Goal: Obtain resource: Obtain resource

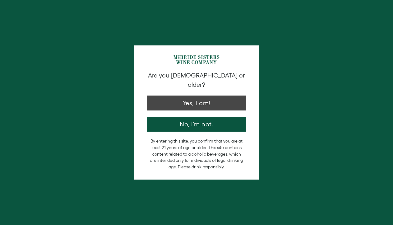
click at [190, 97] on button "Yes, I am!" at bounding box center [197, 102] width 100 height 15
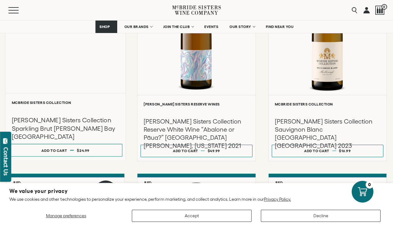
scroll to position [185, 0]
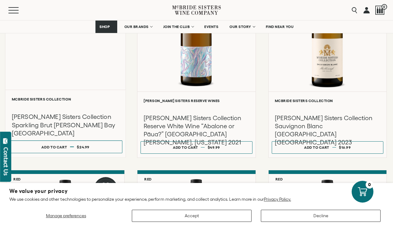
click at [72, 79] on div "Liquid error (snippets/component__lazyload-image line 33): height must be a num…" at bounding box center [65, 23] width 120 height 133
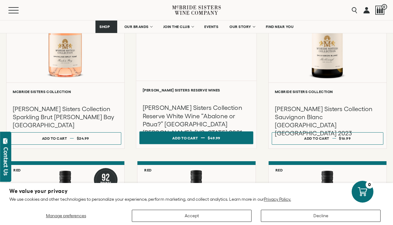
scroll to position [197, 0]
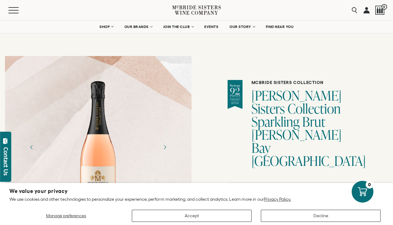
click at [213, 217] on button "Accept" at bounding box center [192, 216] width 120 height 12
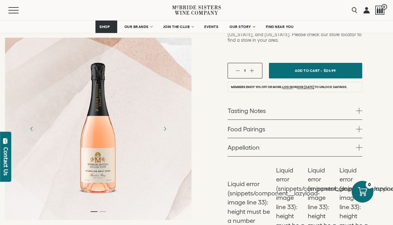
scroll to position [207, 0]
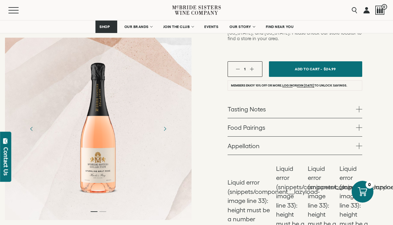
click at [357, 106] on span at bounding box center [359, 109] width 6 height 6
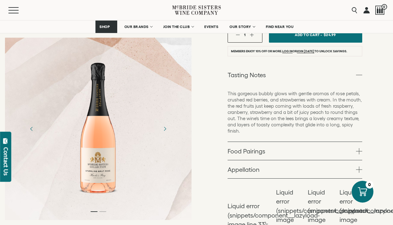
scroll to position [243, 0]
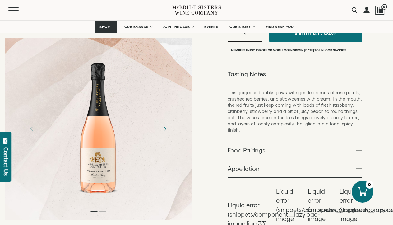
click at [357, 147] on span at bounding box center [359, 150] width 6 height 6
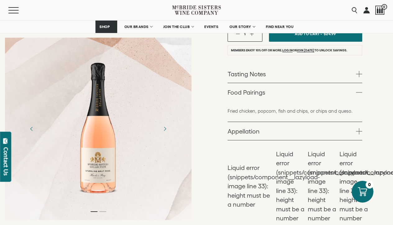
click at [361, 128] on span at bounding box center [359, 131] width 6 height 6
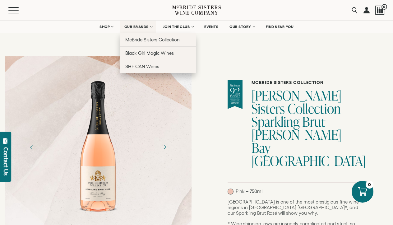
scroll to position [0, 0]
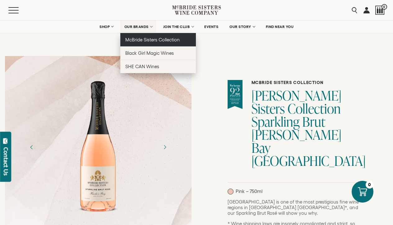
click at [143, 37] on span "McBride Sisters Collection" at bounding box center [152, 39] width 55 height 5
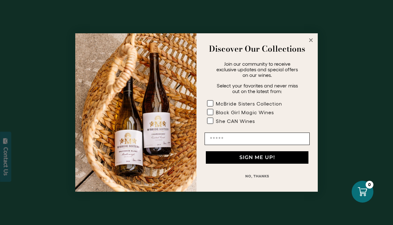
click at [311, 40] on icon "Close dialog" at bounding box center [311, 40] width 3 height 3
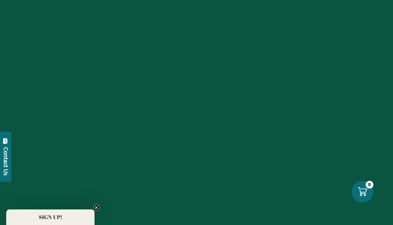
click at [96, 211] on div at bounding box center [196, 112] width 393 height 225
click at [96, 209] on circle "Close teaser" at bounding box center [97, 208] width 6 height 6
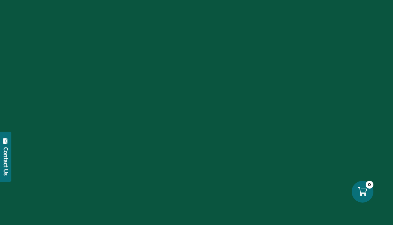
scroll to position [147, 0]
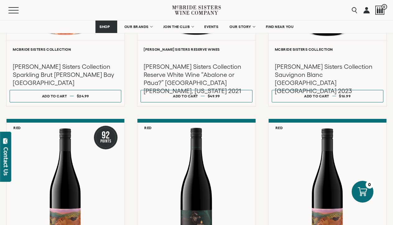
scroll to position [156, 0]
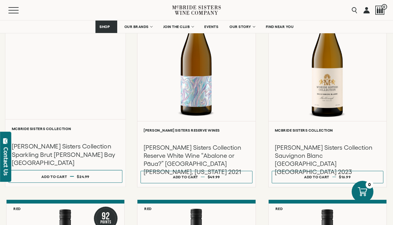
click at [68, 94] on div "Liquid error (snippets/component__lazyload-image line 33): height must be a num…" at bounding box center [65, 52] width 120 height 133
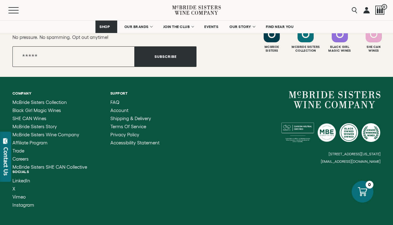
scroll to position [1769, 0]
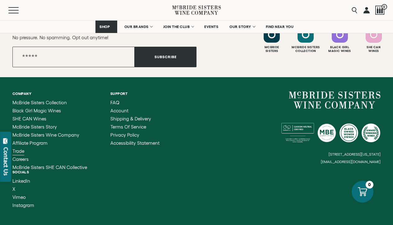
click at [17, 148] on span "Trade" at bounding box center [18, 150] width 12 height 5
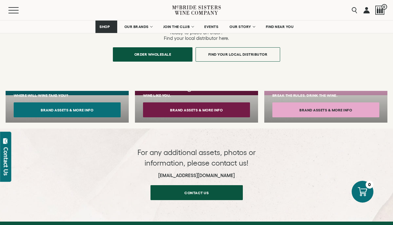
scroll to position [468, 0]
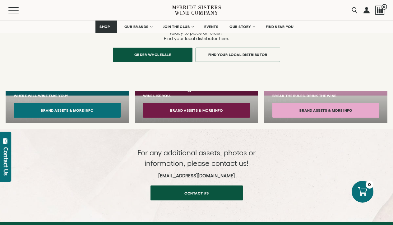
click at [177, 103] on button "Brand Assets & More Info" at bounding box center [196, 110] width 107 height 15
click at [71, 103] on button "Brand Assets & More Info" at bounding box center [67, 110] width 107 height 15
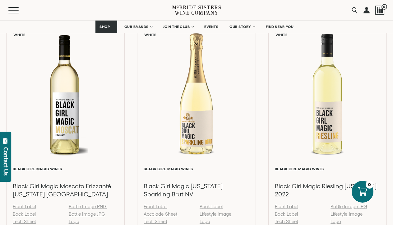
scroll to position [289, 0]
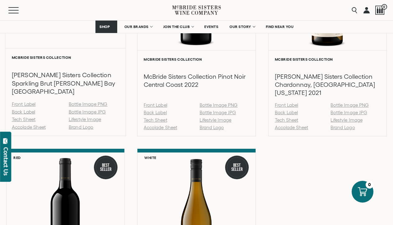
scroll to position [766, 0]
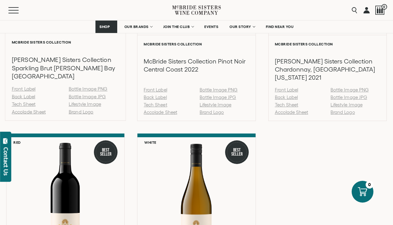
click at [31, 104] on link "Tech Sheet" at bounding box center [24, 103] width 24 height 5
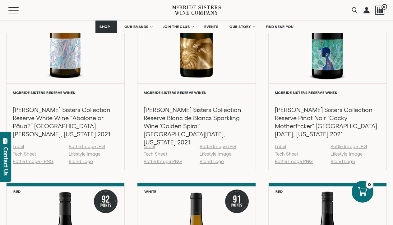
scroll to position [1284, 0]
